Goal: Check status: Check status

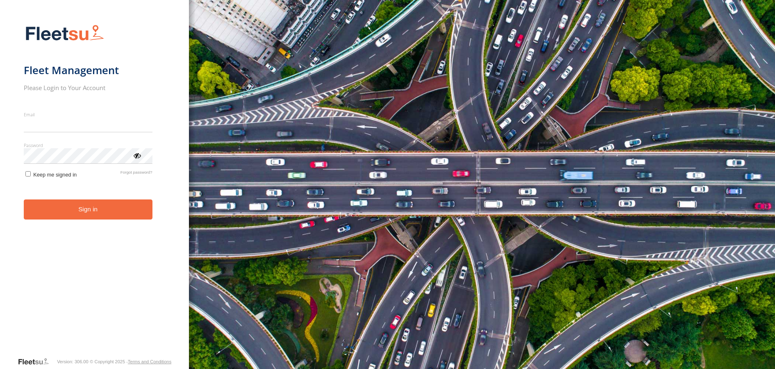
type input "**********"
click at [88, 220] on button "Sign in" at bounding box center [88, 210] width 129 height 20
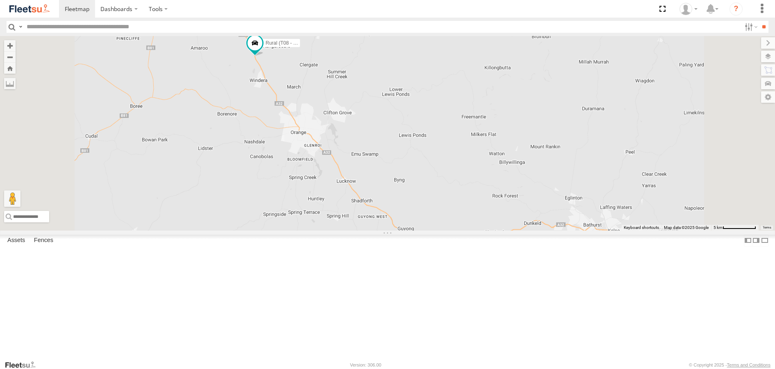
drag, startPoint x: 332, startPoint y: 123, endPoint x: 365, endPoint y: 184, distance: 69.1
click at [365, 184] on div "Brookvale (T10 - [PERSON_NAME]) Rural (T08 - [PERSON_NAME]) Revesby (T07 - [PER…" at bounding box center [387, 133] width 775 height 194
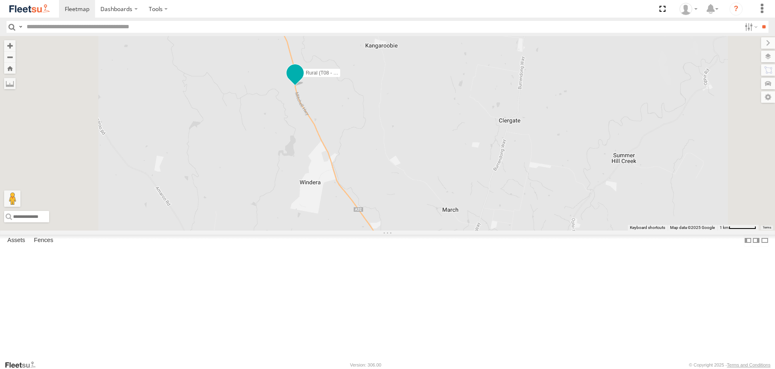
click at [302, 80] on span at bounding box center [294, 73] width 15 height 15
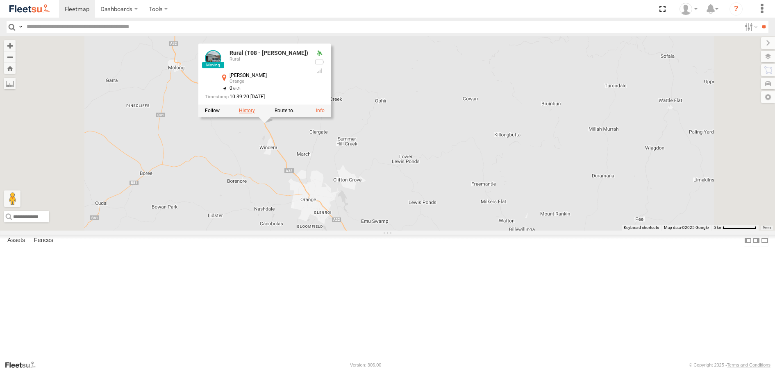
click at [255, 114] on label at bounding box center [247, 111] width 16 height 6
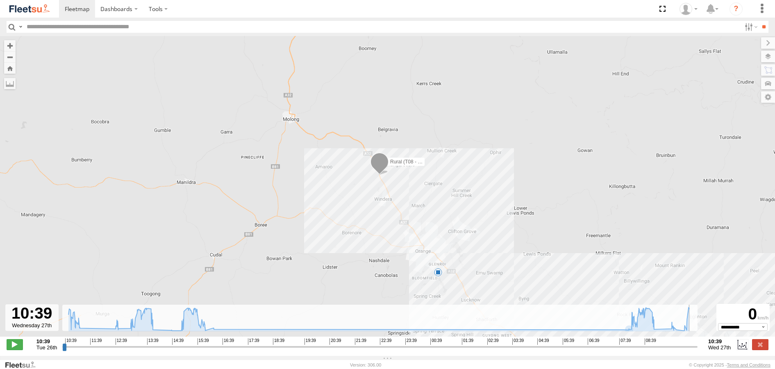
drag, startPoint x: 673, startPoint y: 350, endPoint x: 697, endPoint y: 353, distance: 23.9
click at [697, 351] on input "range" at bounding box center [379, 347] width 635 height 8
click at [377, 241] on div "Rural (T08 - Matt) 12:38 Tue 13:02 Tue 07:59 Wed 07:59 Wed 08:02 Wed 08:02 Wed …" at bounding box center [387, 190] width 775 height 309
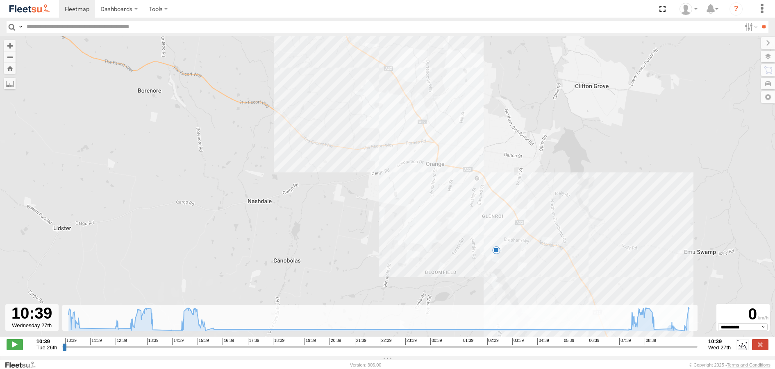
drag, startPoint x: 501, startPoint y: 275, endPoint x: 426, endPoint y: 172, distance: 127.3
click at [426, 172] on div "Rural (T08 - Matt) 12:38 Tue 13:02 Tue 07:59 Wed 07:59 Wed 08:02 Wed 08:02 Wed 8" at bounding box center [387, 190] width 775 height 309
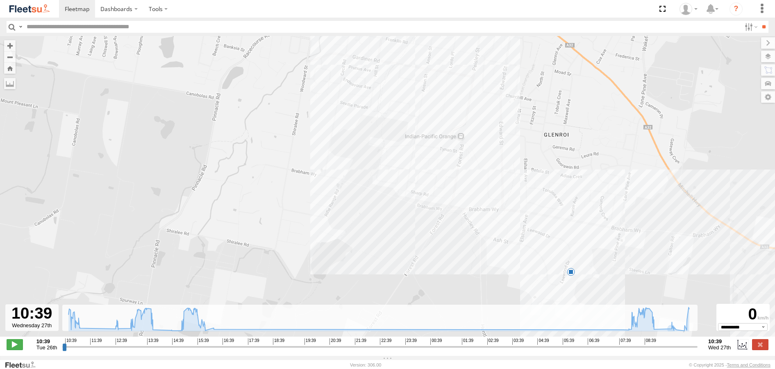
drag, startPoint x: 511, startPoint y: 145, endPoint x: 494, endPoint y: 251, distance: 107.0
click at [494, 251] on div "Rural (T08 - Matt) 12:38 Tue 13:02 Tue 07:59 Wed 07:59 Wed 08:02 Wed 08:02 Wed 8" at bounding box center [387, 190] width 775 height 309
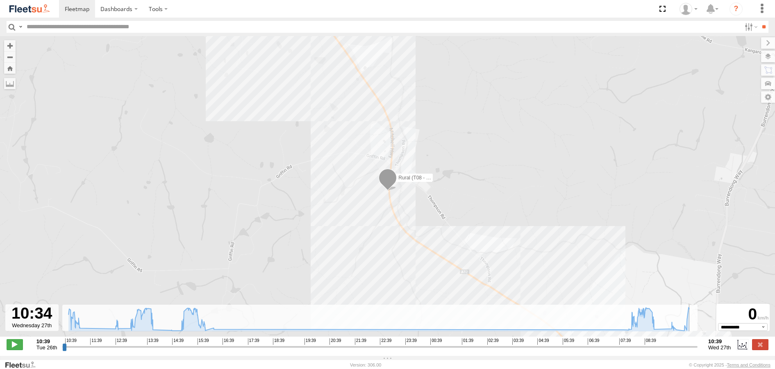
type input "**********"
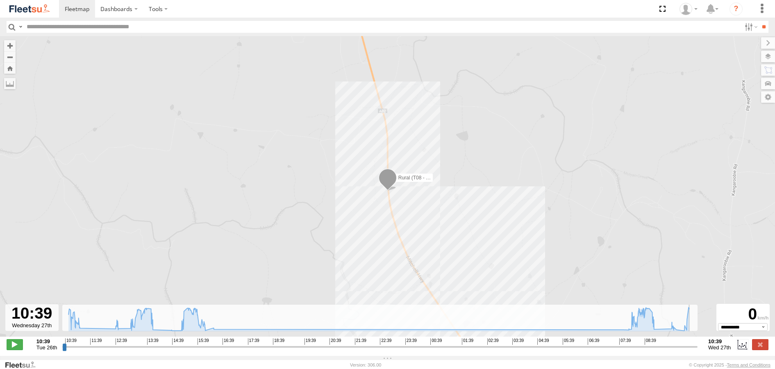
drag, startPoint x: 669, startPoint y: 349, endPoint x: 696, endPoint y: 349, distance: 27.4
click at [696, 349] on input "range" at bounding box center [379, 347] width 635 height 8
